Goal: Task Accomplishment & Management: Manage account settings

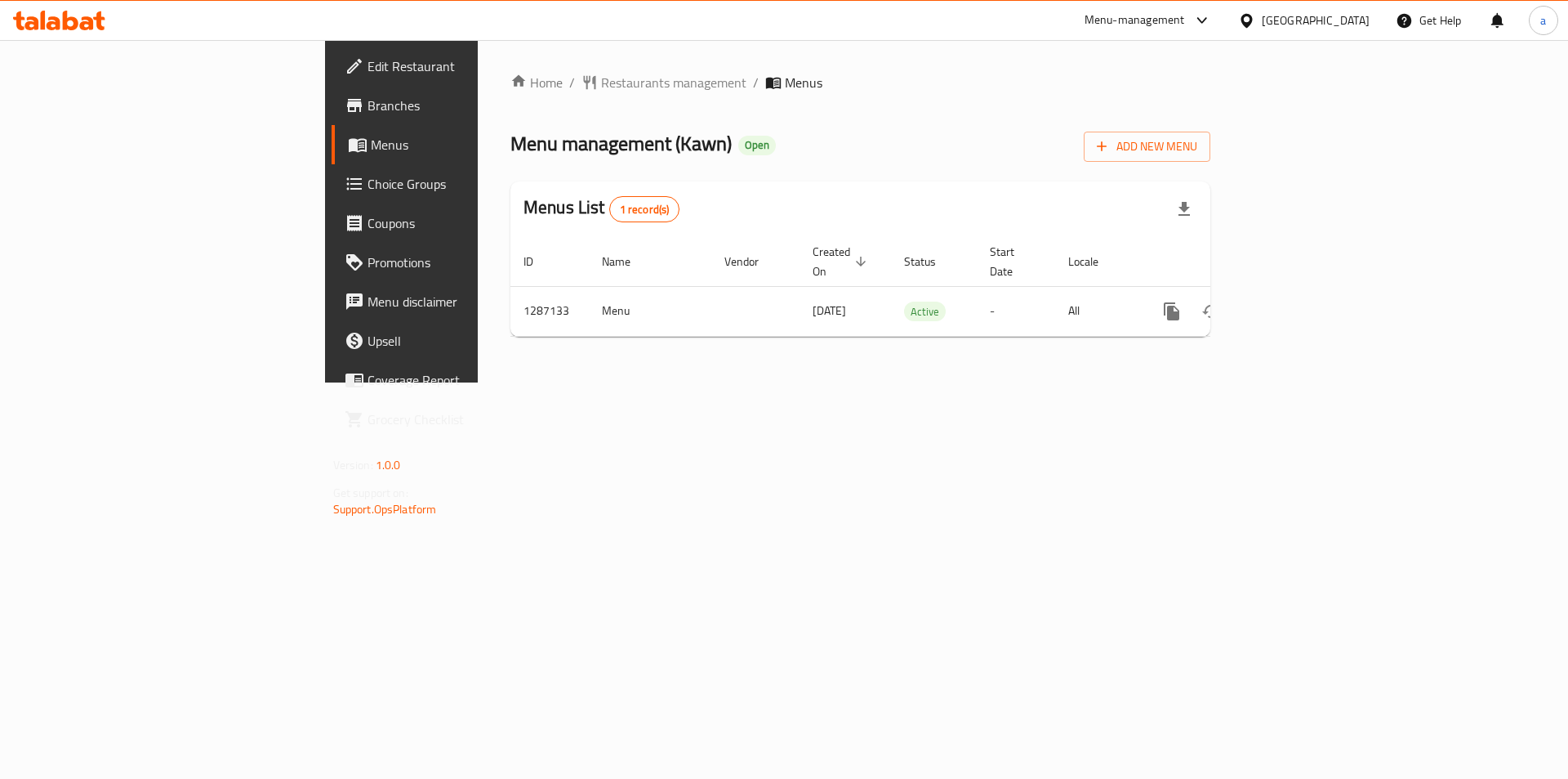
click at [331, 197] on link "Choice Groups" at bounding box center [459, 183] width 256 height 40
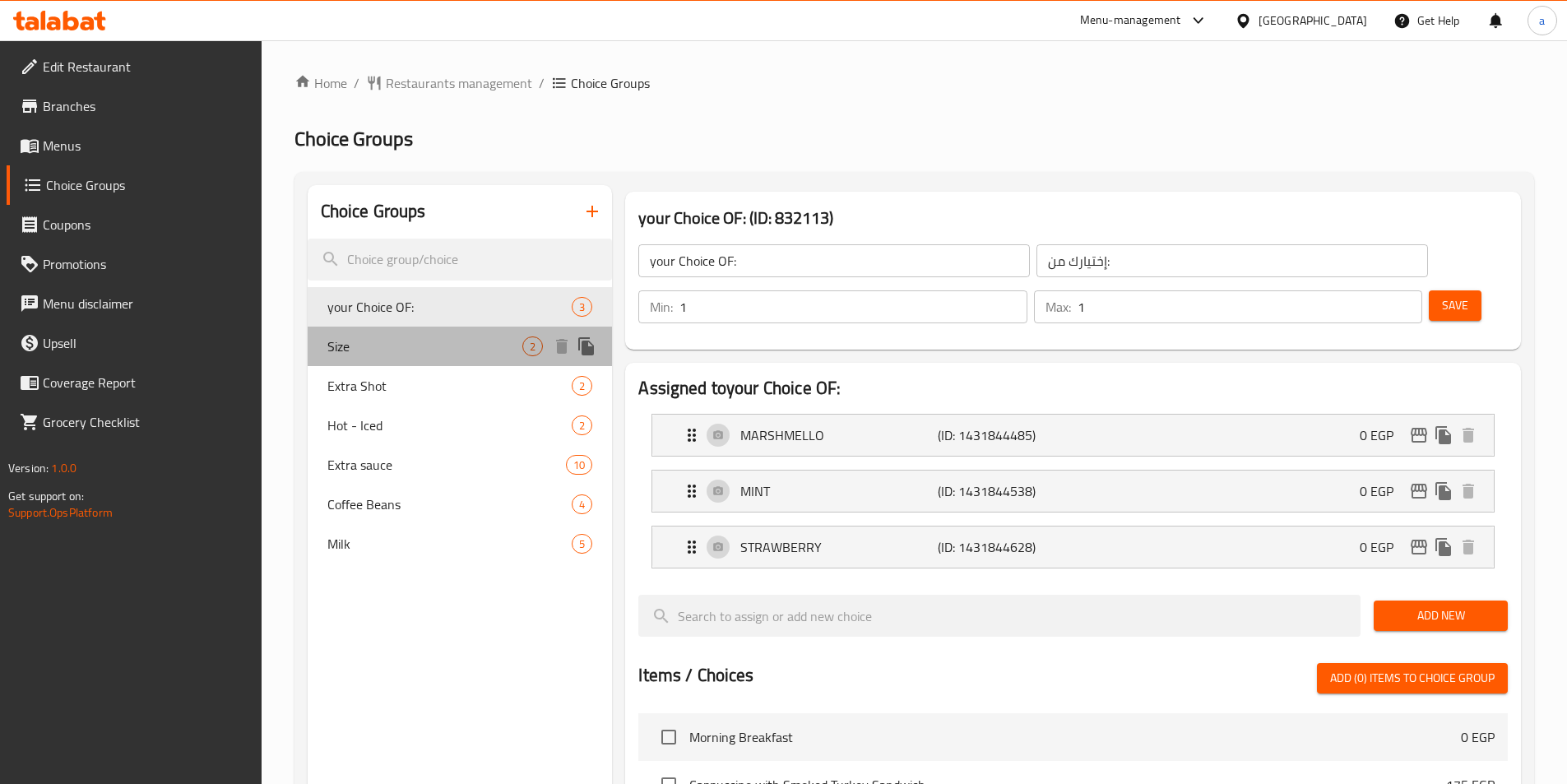
click at [385, 344] on span "Size" at bounding box center [425, 346] width 196 height 19
type input "Size"
type input "المقاس"
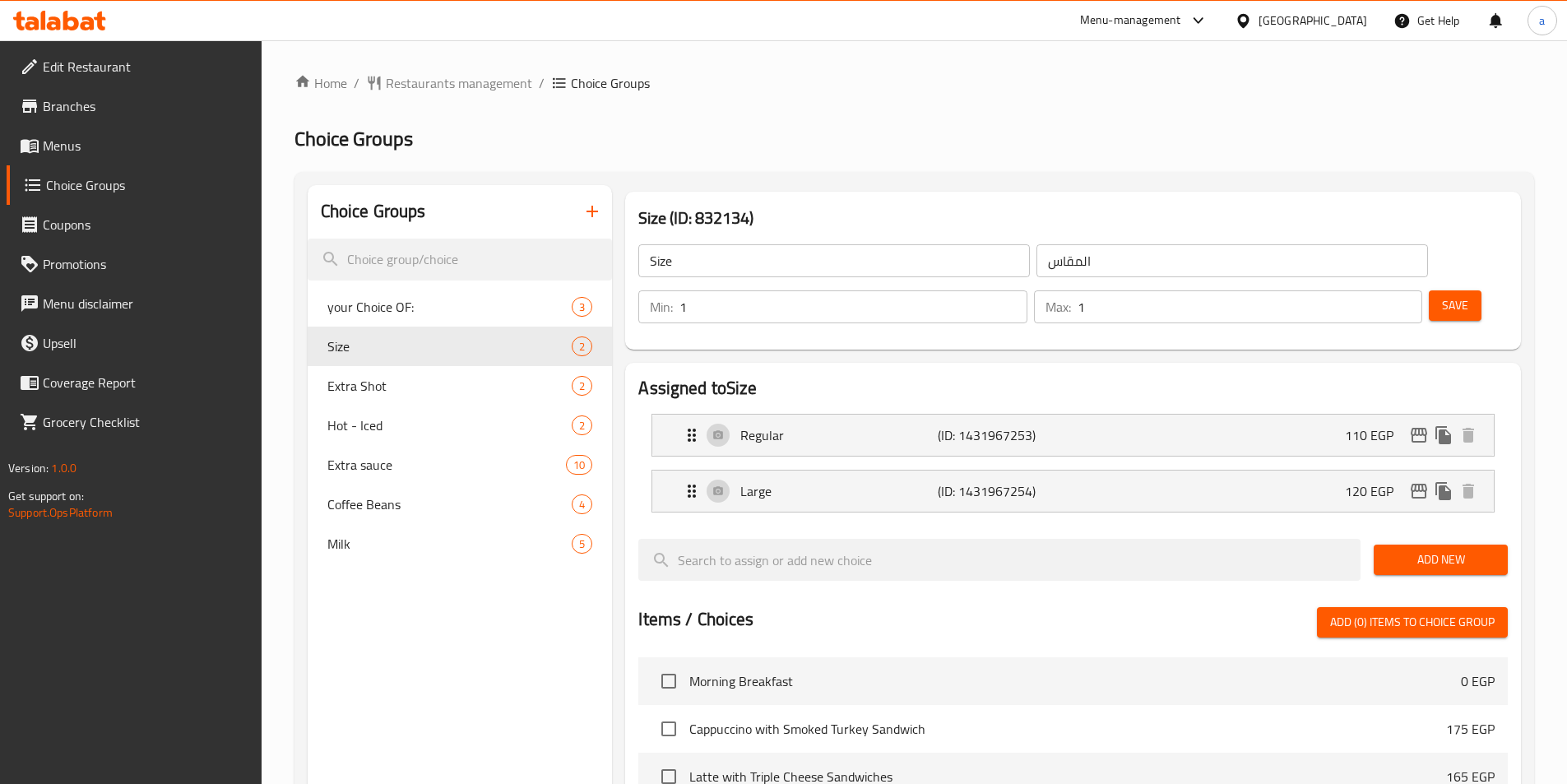
click at [996, 129] on h2 "Choice Groups" at bounding box center [914, 139] width 1240 height 26
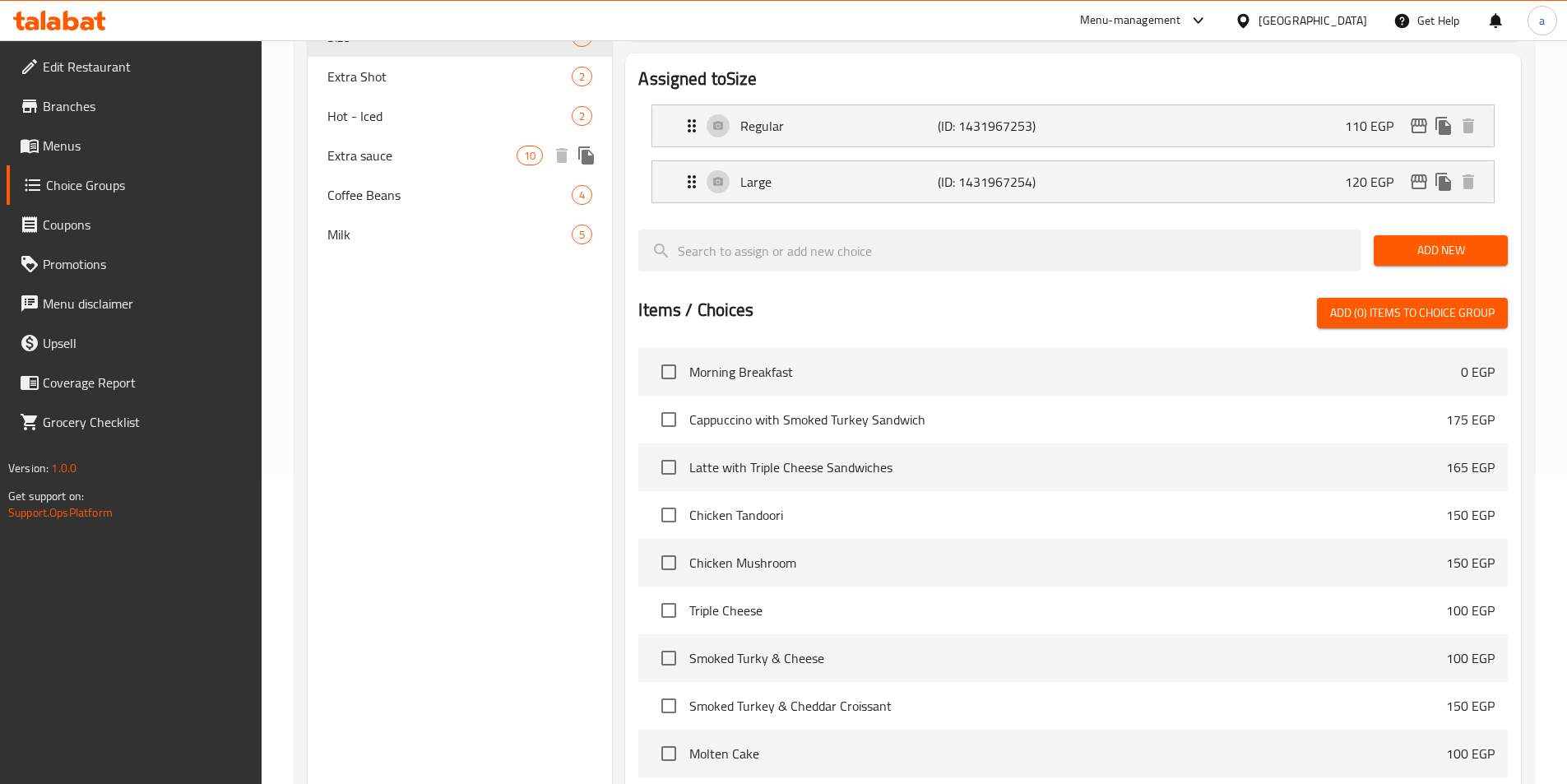
scroll to position [143, 0]
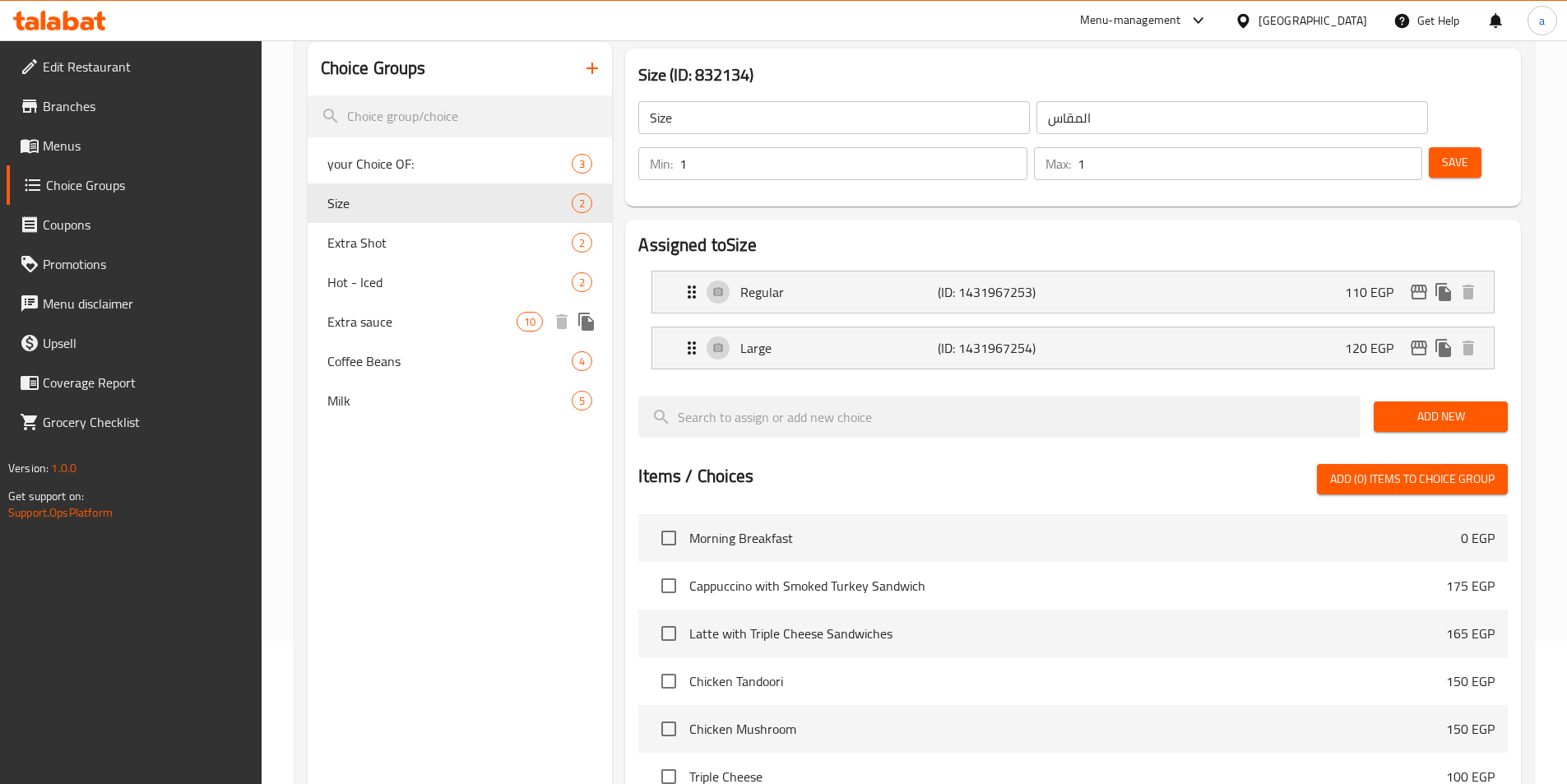
click at [412, 311] on span "Extra sauce" at bounding box center [422, 321] width 190 height 19
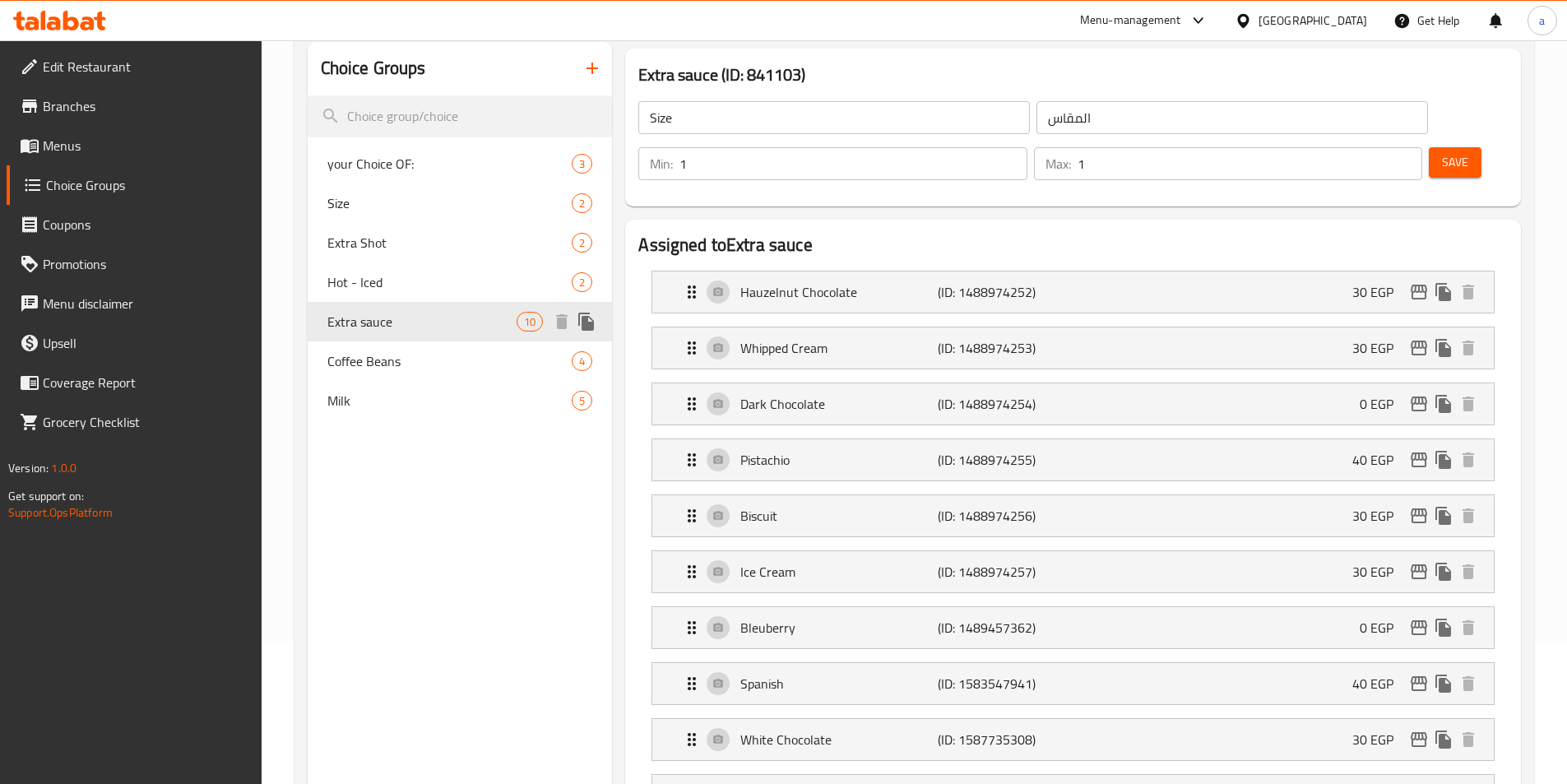
type input "Extra sauce"
type input "اضافة نكهة"
type input "0"
type input "8"
click at [398, 326] on span "Extra sauce" at bounding box center [422, 321] width 190 height 19
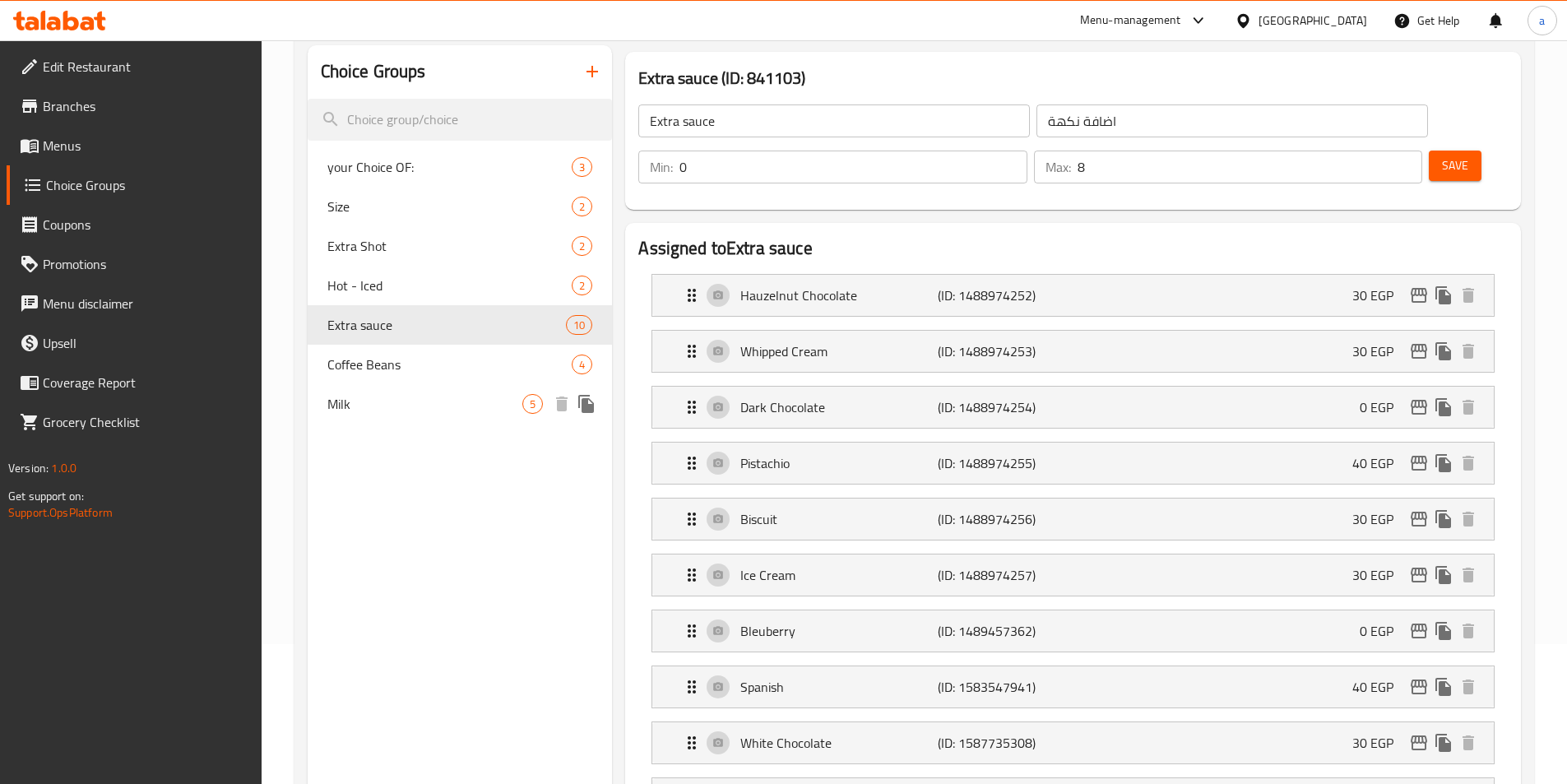
scroll to position [179, 0]
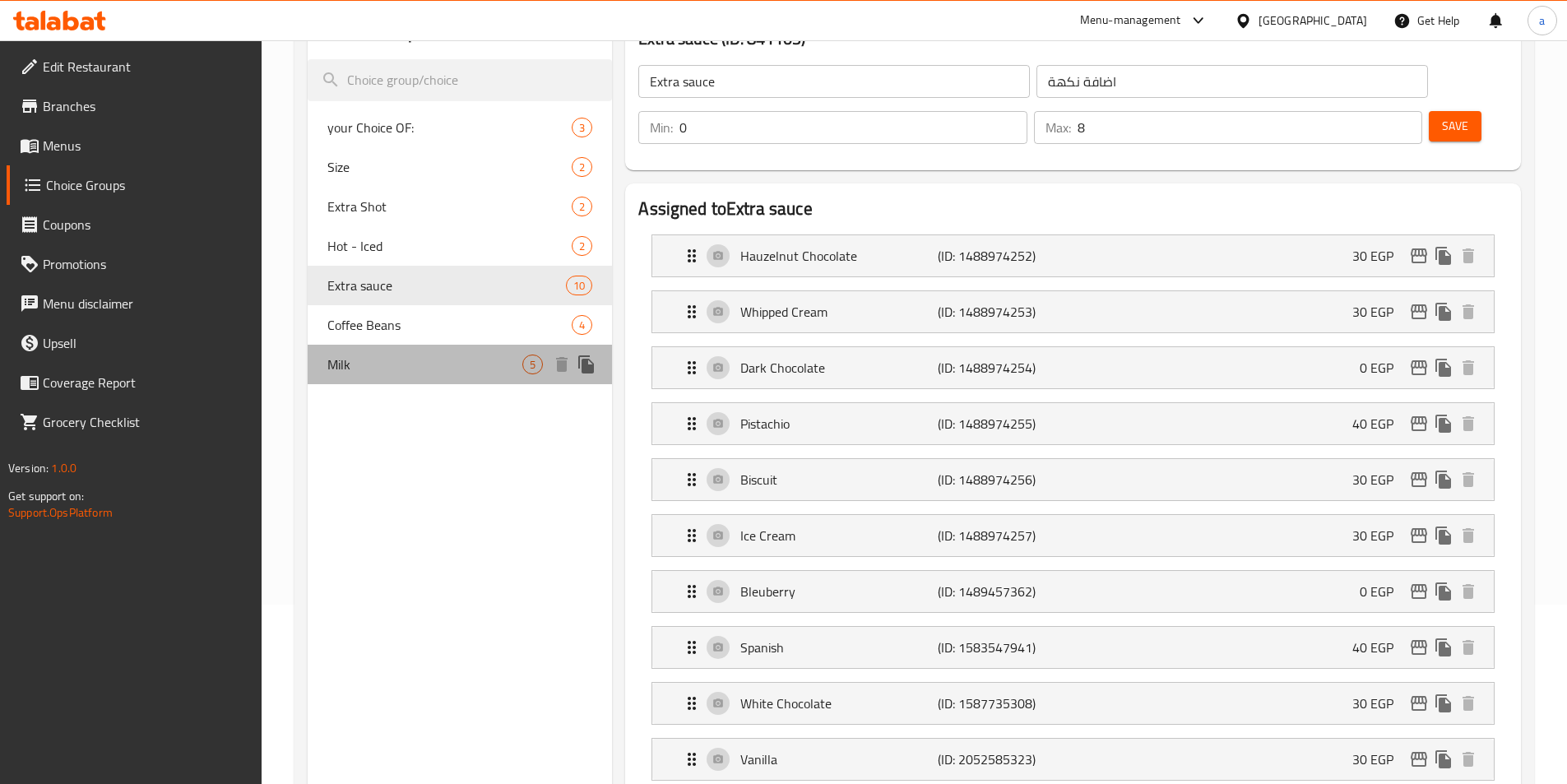
click at [403, 365] on span "Milk" at bounding box center [425, 363] width 196 height 19
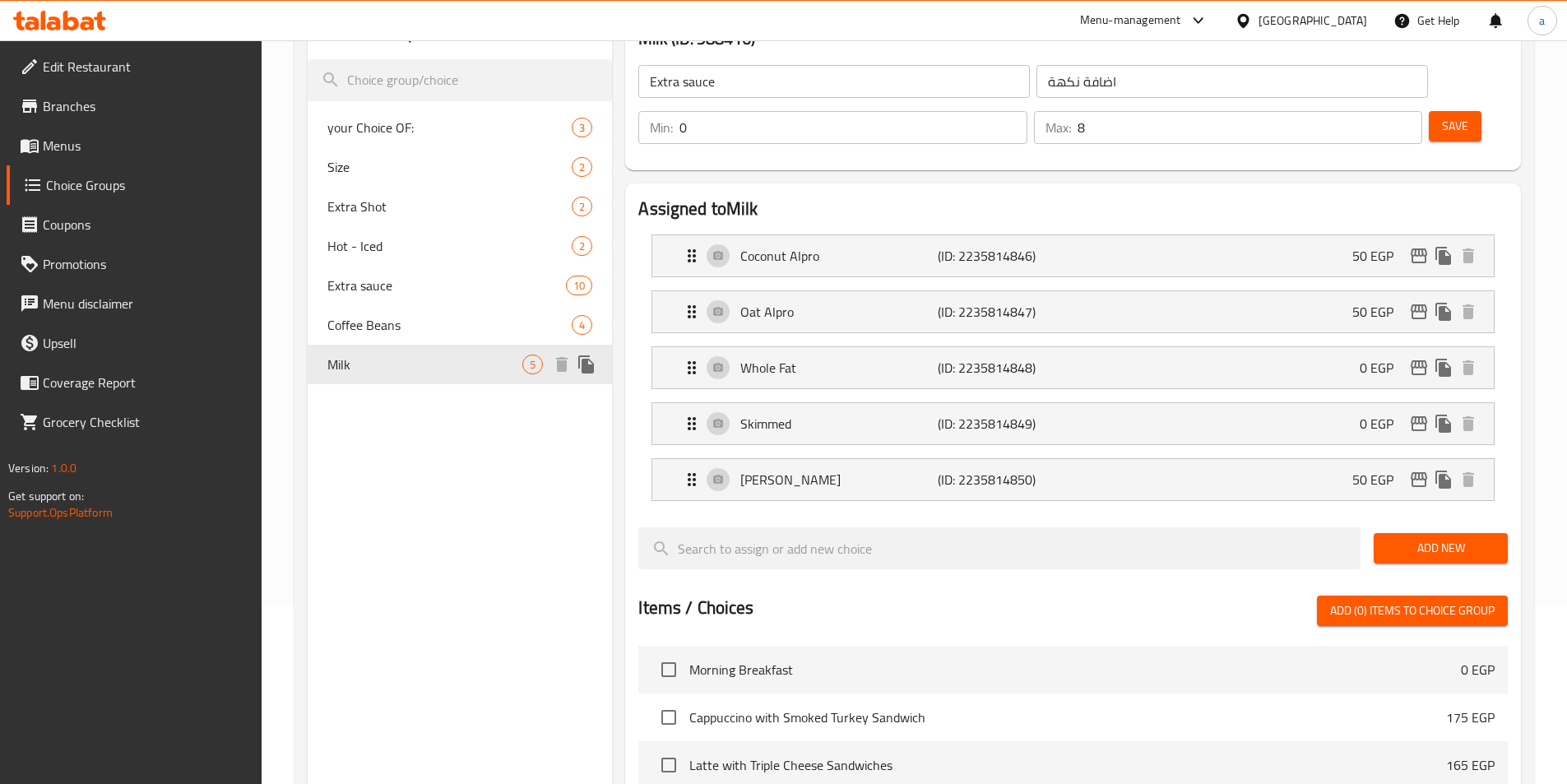
type input "Milk"
type input "حليب"
type input "1"
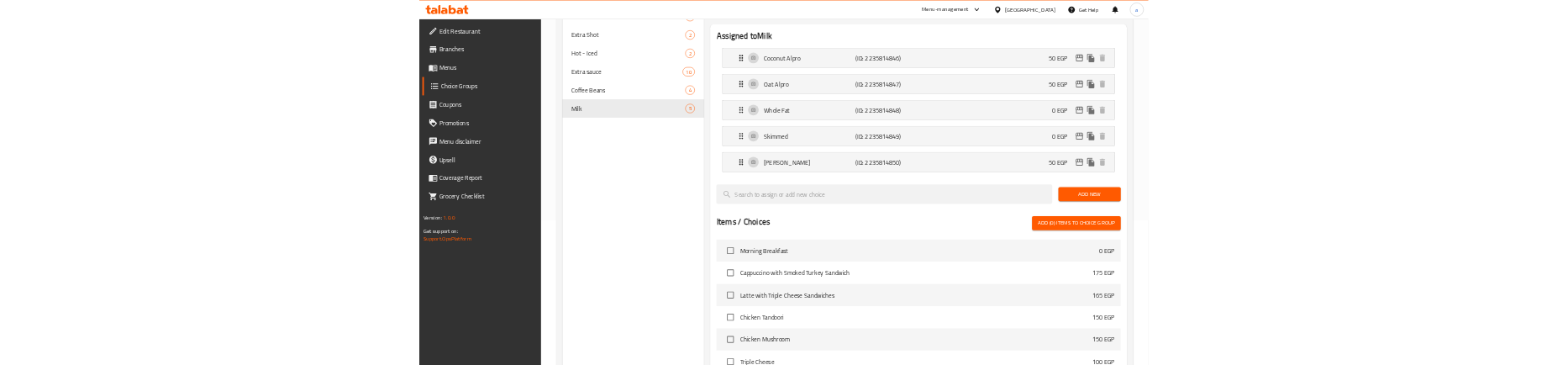
scroll to position [0, 0]
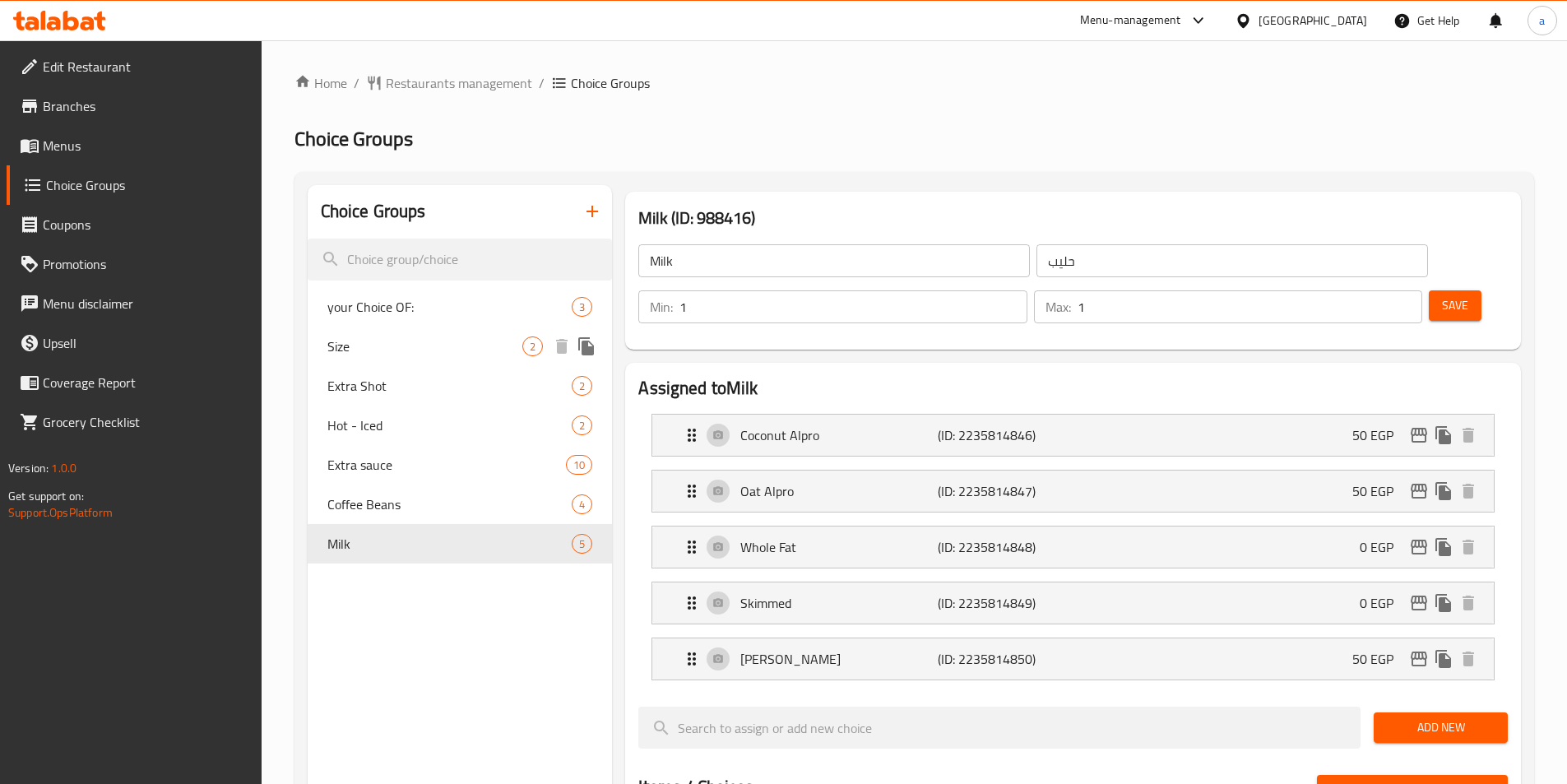
click at [427, 338] on span "Size" at bounding box center [425, 346] width 196 height 19
type input "Size"
type input "المقاس"
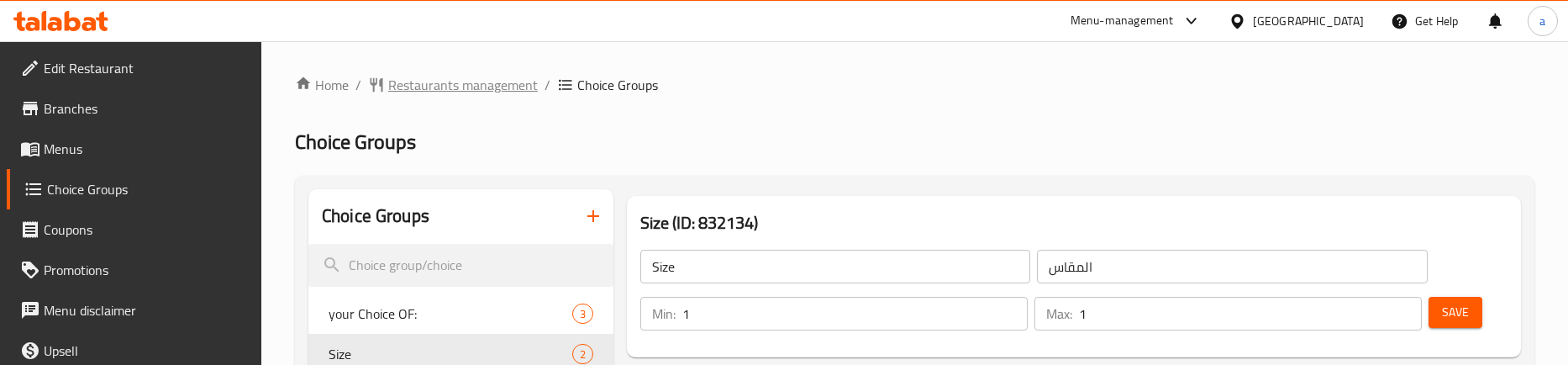
click at [424, 76] on span "Restaurants management" at bounding box center [463, 84] width 150 height 20
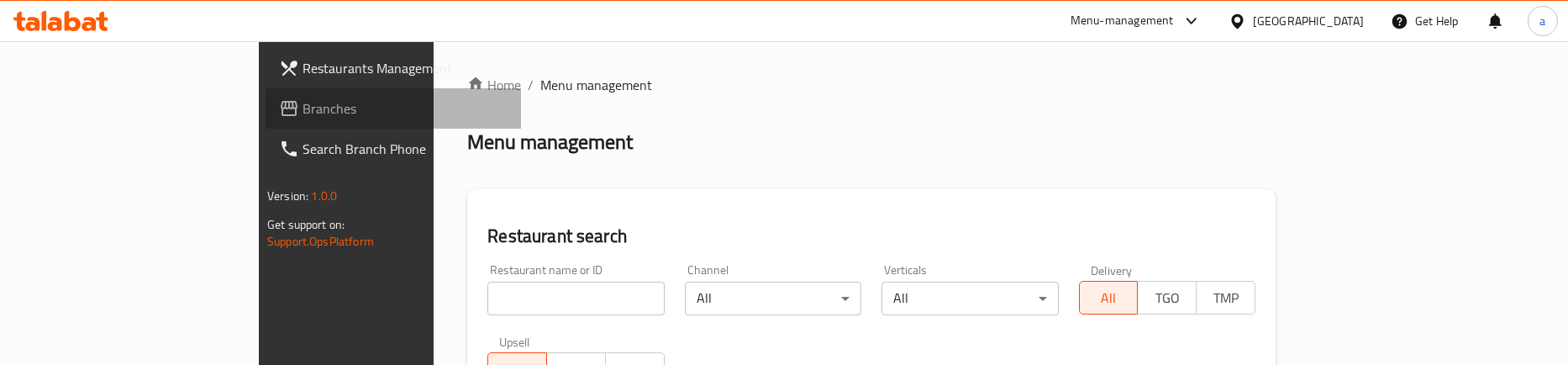
click at [302, 109] on span "Branches" at bounding box center [404, 108] width 205 height 20
